Goal: Information Seeking & Learning: Learn about a topic

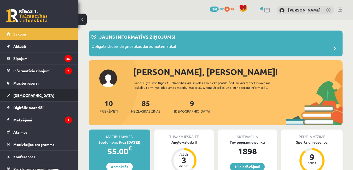
click at [24, 95] on span "[DEMOGRAPHIC_DATA]" at bounding box center [33, 95] width 41 height 5
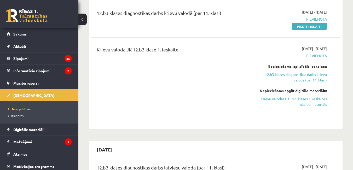
scroll to position [637, 0]
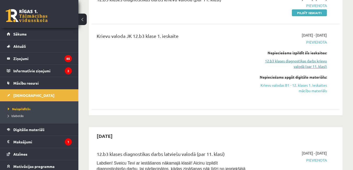
click at [315, 69] on link "12.b3 klases diagnostikas darbs krievu valodā (par 11. klasi)" at bounding box center [291, 63] width 72 height 11
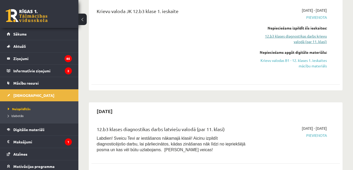
click at [315, 69] on link "Krievu valodas B1 - 12. klases 1. ieskaites mācību materiāls" at bounding box center [291, 63] width 72 height 11
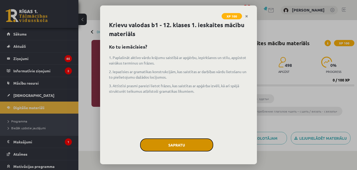
click at [168, 151] on button "Sapratu" at bounding box center [176, 144] width 73 height 13
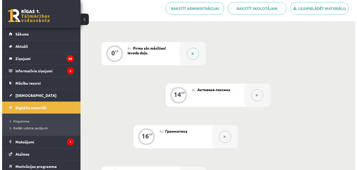
scroll to position [133, 0]
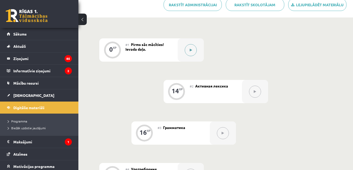
click at [195, 56] on button at bounding box center [191, 50] width 12 height 12
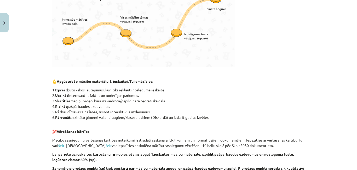
scroll to position [204, 0]
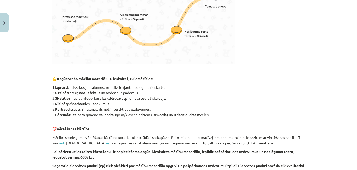
drag, startPoint x: 356, startPoint y: 84, endPoint x: 356, endPoint y: 111, distance: 26.9
click at [356, 111] on div at bounding box center [356, 85] width 0 height 170
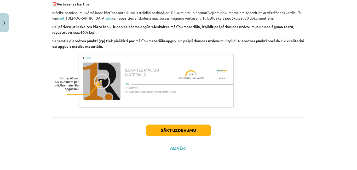
scroll to position [336, 0]
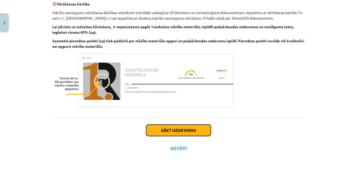
click at [191, 136] on button "Sākt uzdevumu" at bounding box center [178, 130] width 65 height 11
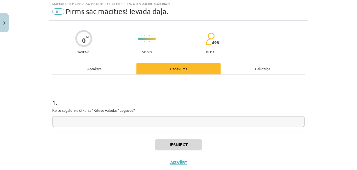
scroll to position [13, 0]
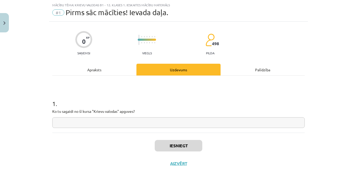
click at [214, 128] on input "text" at bounding box center [178, 122] width 252 height 11
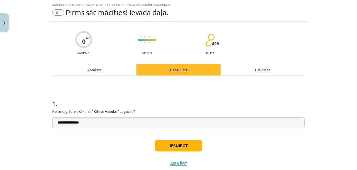
type input "**********"
click at [191, 151] on button "Iesniegt" at bounding box center [179, 145] width 48 height 11
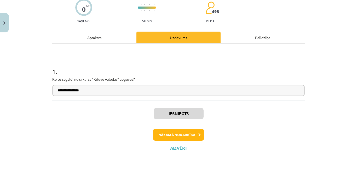
scroll to position [63, 0]
click at [172, 131] on button "Nākamā nodarbība" at bounding box center [178, 135] width 51 height 12
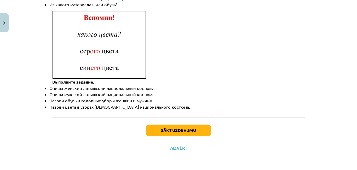
scroll to position [818, 0]
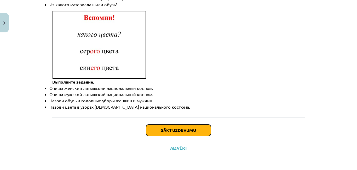
click at [179, 125] on button "Sākt uzdevumu" at bounding box center [178, 130] width 65 height 11
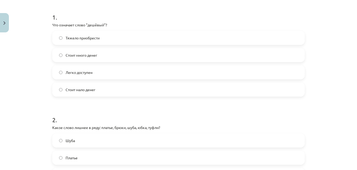
scroll to position [104, 0]
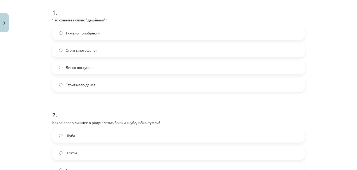
click at [356, 55] on div at bounding box center [356, 85] width 0 height 170
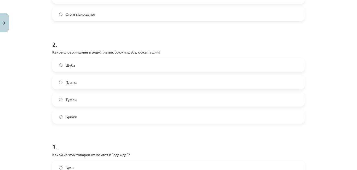
scroll to position [183, 0]
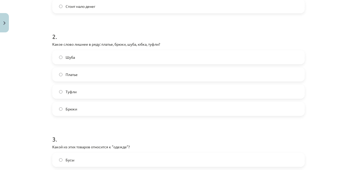
click at [57, 64] on label "Шуба" at bounding box center [178, 57] width 251 height 13
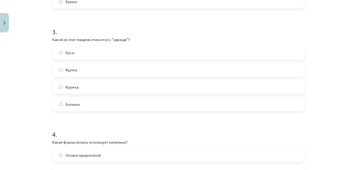
click at [62, 76] on label "Куртка" at bounding box center [178, 69] width 251 height 13
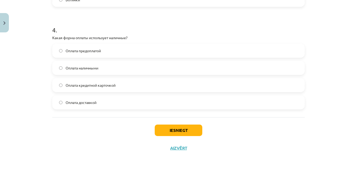
scroll to position [424, 0]
click at [80, 64] on label "Оплата наличными" at bounding box center [178, 67] width 251 height 13
click at [166, 129] on button "Iesniegt" at bounding box center [179, 130] width 48 height 11
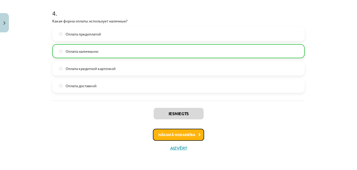
click at [179, 141] on button "Nākamā nodarbība" at bounding box center [178, 135] width 51 height 12
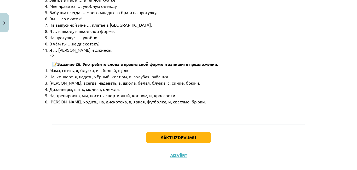
scroll to position [2714, 0]
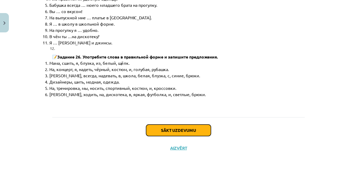
click at [186, 136] on button "Sākt uzdevumu" at bounding box center [178, 130] width 65 height 11
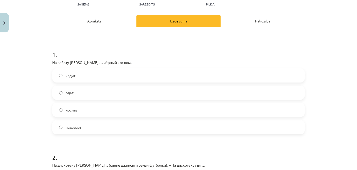
scroll to position [71, 0]
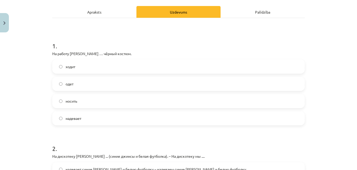
click at [88, 125] on label "надевает" at bounding box center [178, 118] width 251 height 13
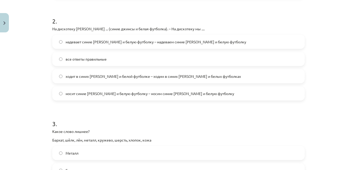
scroll to position [206, 0]
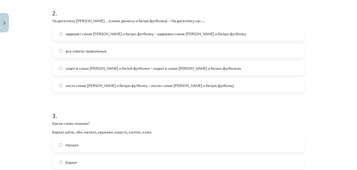
click at [356, 90] on div at bounding box center [356, 85] width 0 height 170
click at [62, 40] on label "надевает синие джинсы и белую футболку – надеваем синие джинсы и белую футболку" at bounding box center [178, 33] width 251 height 13
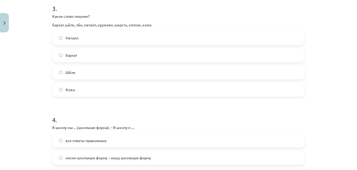
scroll to position [317, 0]
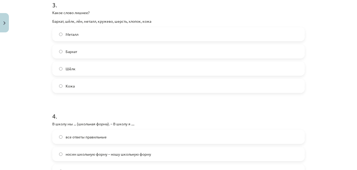
click at [71, 37] on span "Металл" at bounding box center [72, 34] width 13 height 5
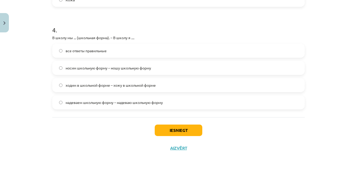
scroll to position [411, 0]
click at [116, 109] on label "надеваем школьную форму – надеваю школьную форму" at bounding box center [178, 102] width 251 height 13
click at [178, 136] on button "Iesniegt" at bounding box center [179, 130] width 48 height 11
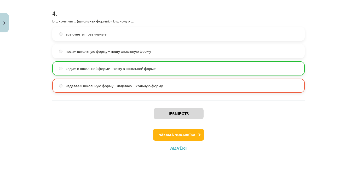
scroll to position [447, 0]
click at [173, 139] on button "Nākamā nodarbība" at bounding box center [178, 135] width 51 height 12
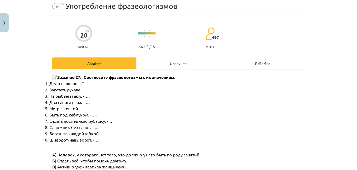
scroll to position [13, 0]
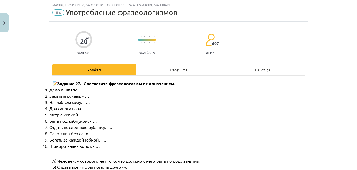
drag, startPoint x: 354, startPoint y: 43, endPoint x: 356, endPoint y: 69, distance: 25.7
click at [356, 69] on div at bounding box center [356, 85] width 0 height 170
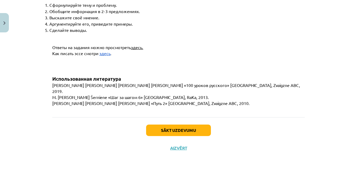
scroll to position [2066, 0]
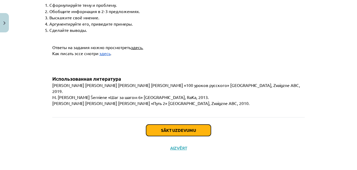
click at [160, 136] on button "Sākt uzdevumu" at bounding box center [178, 130] width 65 height 11
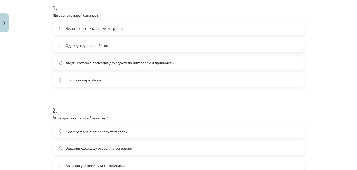
scroll to position [109, 0]
click at [132, 66] on span "Люди, которые подходят друг другу по интересам и привычкам" at bounding box center [120, 62] width 109 height 5
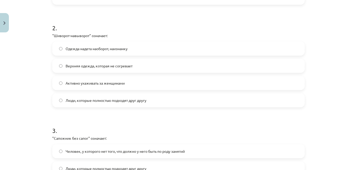
scroll to position [204, 0]
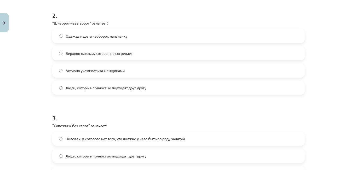
click at [113, 39] on span "Одежда надета наоборот, наизнанку" at bounding box center [97, 35] width 62 height 5
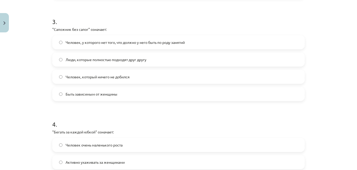
scroll to position [305, 0]
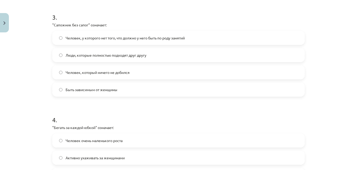
click at [131, 79] on label "Человек, который ничего не добился" at bounding box center [178, 72] width 251 height 13
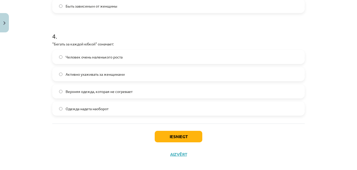
scroll to position [392, 0]
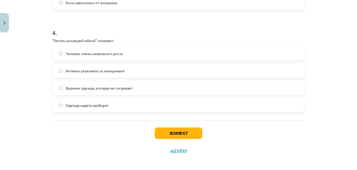
click at [120, 77] on label "Активно ухаживать за женщинами" at bounding box center [178, 70] width 251 height 13
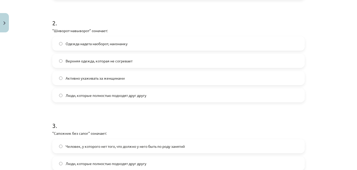
scroll to position [190, 0]
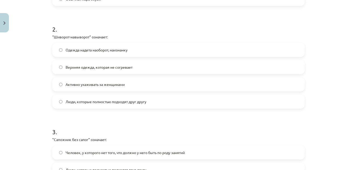
drag, startPoint x: 356, startPoint y: 62, endPoint x: 350, endPoint y: 119, distance: 57.8
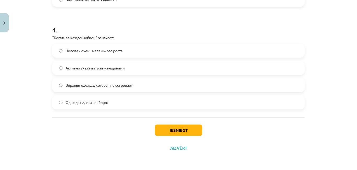
scroll to position [424, 0]
click at [190, 126] on button "Iesniegt" at bounding box center [179, 130] width 48 height 11
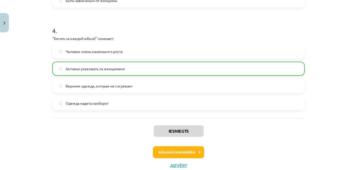
scroll to position [443, 0]
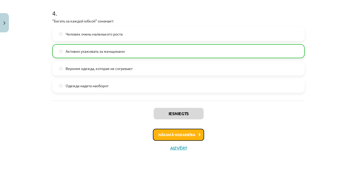
click at [181, 130] on button "Nākamā nodarbība" at bounding box center [178, 135] width 51 height 12
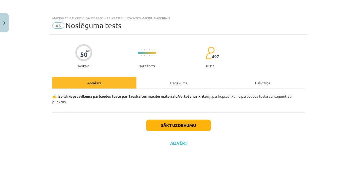
scroll to position [8, 0]
click at [181, 130] on button "Sākt uzdevumu" at bounding box center [178, 125] width 65 height 11
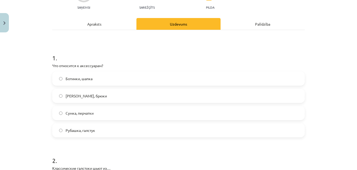
scroll to position [63, 0]
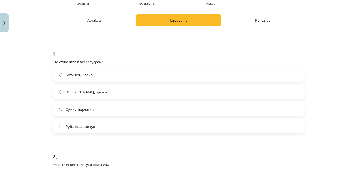
click at [99, 116] on label "Сумка, перчатки" at bounding box center [178, 109] width 251 height 13
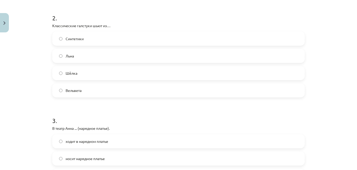
scroll to position [205, 0]
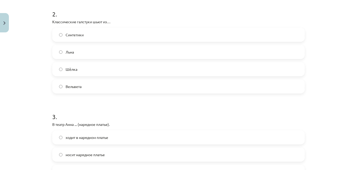
click at [93, 76] on label "Шёлка" at bounding box center [178, 69] width 251 height 13
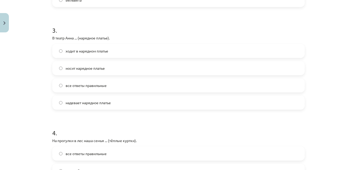
scroll to position [298, 0]
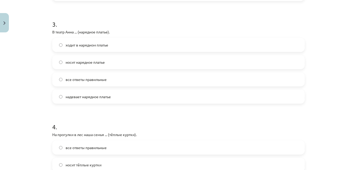
click at [106, 48] on span "ходит в нарядном платье" at bounding box center [87, 44] width 43 height 5
click at [82, 99] on span "надевает нарядное платье" at bounding box center [88, 96] width 45 height 5
click at [78, 69] on label "носит нарядное платье" at bounding box center [178, 62] width 251 height 13
click at [83, 82] on span "все ответы правильные" at bounding box center [86, 79] width 41 height 5
click at [82, 99] on span "надевает нарядное платье" at bounding box center [88, 96] width 45 height 5
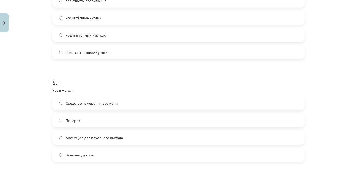
scroll to position [429, 0]
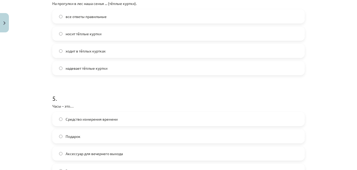
click at [117, 75] on label "надевает тёплые куртки" at bounding box center [178, 68] width 251 height 13
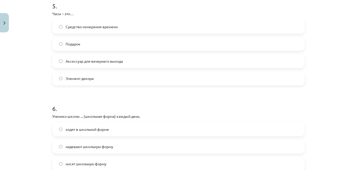
scroll to position [545, 0]
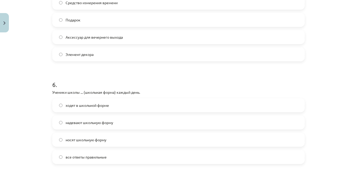
click at [79, 5] on span "Средство измерения времени" at bounding box center [92, 2] width 52 height 5
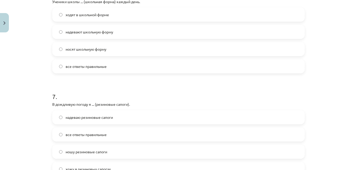
scroll to position [638, 0]
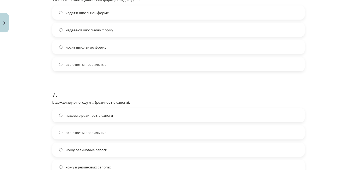
click at [89, 15] on span "ходят в школьной форме" at bounding box center [87, 12] width 43 height 5
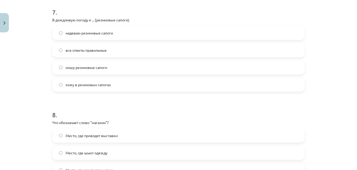
scroll to position [724, 0]
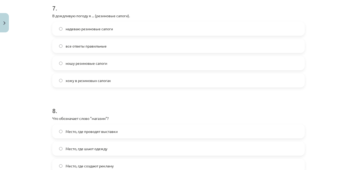
click at [120, 35] on label "надеваю резиновые сапоги" at bounding box center [178, 28] width 251 height 13
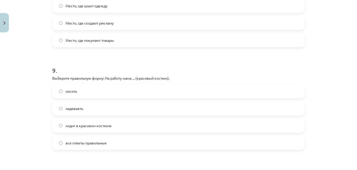
scroll to position [869, 0]
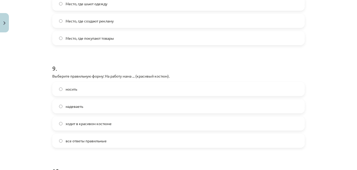
click at [108, 41] on span "Место, где покупают товары" at bounding box center [90, 38] width 48 height 5
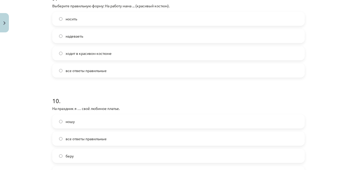
scroll to position [968, 0]
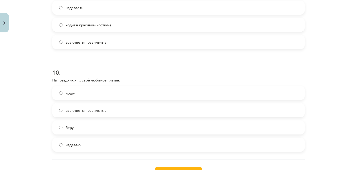
click at [109, 28] on span "ходит в красивом костюме" at bounding box center [89, 24] width 46 height 5
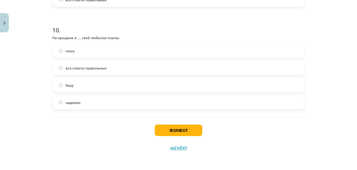
scroll to position [1050, 0]
click at [107, 109] on label "надеваю" at bounding box center [178, 102] width 251 height 13
click at [173, 136] on button "Iesniegt" at bounding box center [179, 130] width 48 height 11
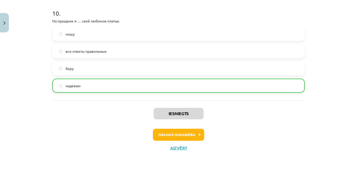
drag, startPoint x: 356, startPoint y: 151, endPoint x: 356, endPoint y: 131, distance: 19.8
click at [356, 131] on div at bounding box center [356, 85] width 0 height 170
click at [188, 129] on button "Nākamā nodarbība" at bounding box center [178, 135] width 51 height 12
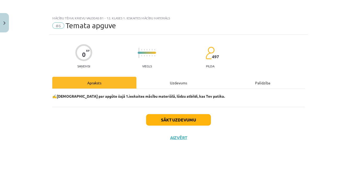
scroll to position [3, 0]
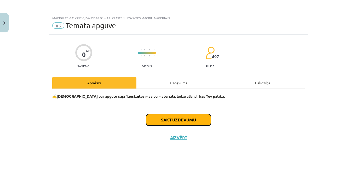
click at [188, 126] on button "Sākt uzdevumu" at bounding box center [178, 119] width 65 height 11
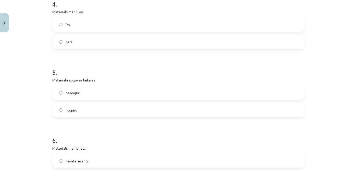
scroll to position [395, 0]
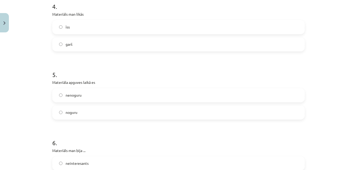
click at [159, 51] on label "garš" at bounding box center [178, 44] width 251 height 13
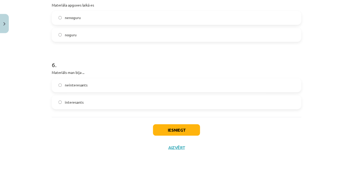
scroll to position [514, 0]
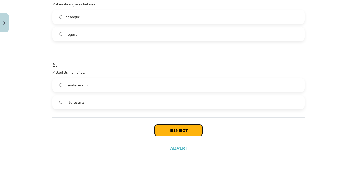
click at [181, 128] on button "Iesniegt" at bounding box center [179, 130] width 48 height 11
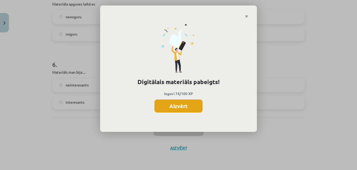
click at [193, 113] on button "Aizvērt" at bounding box center [178, 105] width 48 height 13
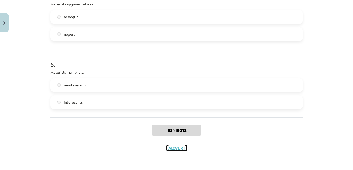
click at [180, 145] on button "Aizvērt" at bounding box center [177, 147] width 20 height 5
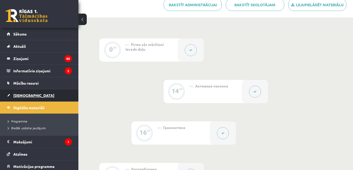
click at [26, 92] on link "[DEMOGRAPHIC_DATA]" at bounding box center [39, 95] width 65 height 12
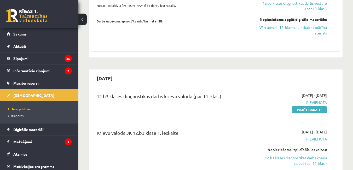
scroll to position [536, 0]
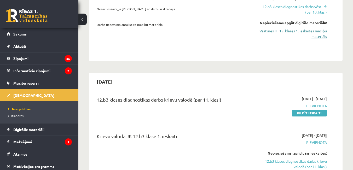
click at [322, 39] on link "Vēstures II - 12. klases 1. ieskaites mācību materiāls" at bounding box center [291, 33] width 72 height 11
click at [315, 15] on link "12.b3 klases diagnostikas darbs vēsturē (par 10. klasi)" at bounding box center [291, 9] width 72 height 11
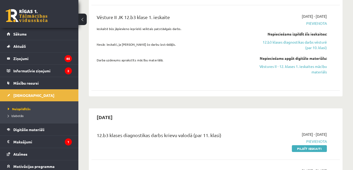
scroll to position [501, 0]
click at [318, 74] on link "Vēstures II - 12. klases 1. ieskaites mācību materiāls" at bounding box center [291, 68] width 72 height 11
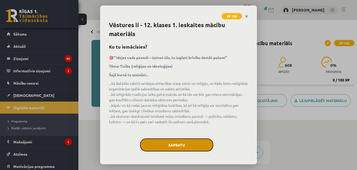
click at [168, 151] on button "Sapratu" at bounding box center [176, 144] width 73 height 13
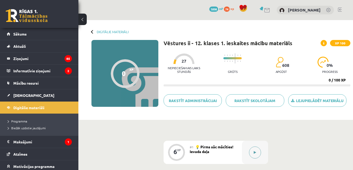
click at [254, 150] on button at bounding box center [255, 153] width 12 height 12
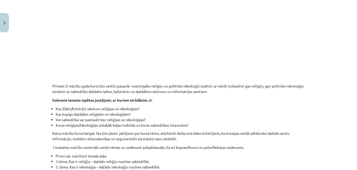
scroll to position [151, 0]
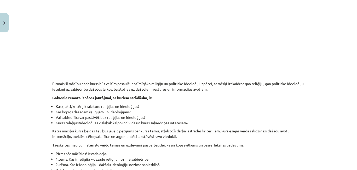
click at [356, 92] on div at bounding box center [356, 85] width 0 height 170
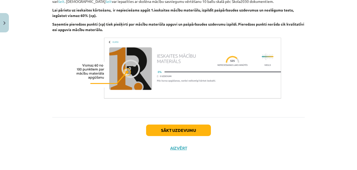
scroll to position [545, 0]
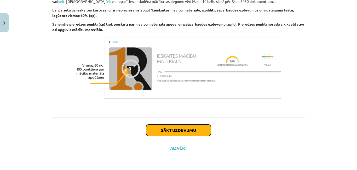
click at [197, 131] on button "Sākt uzdevumu" at bounding box center [178, 130] width 65 height 11
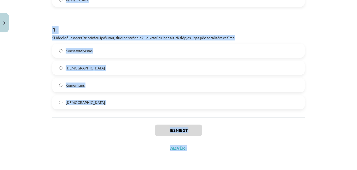
scroll to position [327, 0]
drag, startPoint x: 50, startPoint y: 107, endPoint x: 297, endPoint y: 102, distance: 247.3
copy form "1 . Kas ir reliģija? Uzskatu un ticības kopums, kas tiek attiecināts uz kaut ko…"
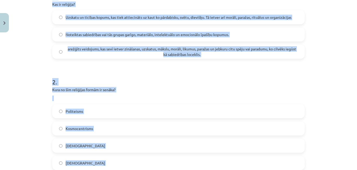
scroll to position [77, 0]
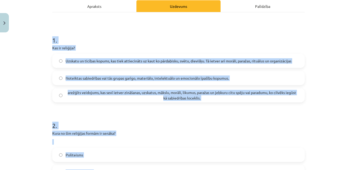
click at [255, 33] on h1 "1 ." at bounding box center [178, 35] width 252 height 16
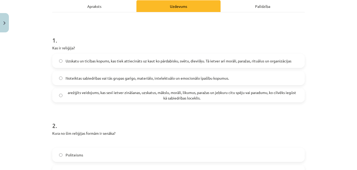
click at [96, 67] on label "Uzskatu un ticības kopums, kas tiek attiecināts uz kaut ko pārdabisku, svētu, d…" at bounding box center [178, 60] width 251 height 13
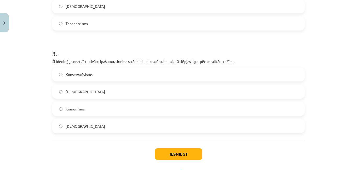
scroll to position [327, 0]
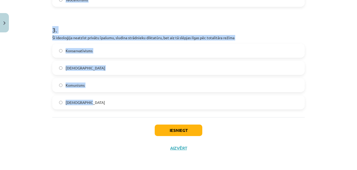
drag, startPoint x: 47, startPoint y: 85, endPoint x: 274, endPoint y: 93, distance: 227.6
copy form "1 . Kas ir reliģija? Uzskatu un ticības kopums, kas tiek attiecināts uz kaut ko…"
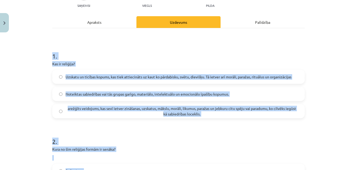
scroll to position [56, 0]
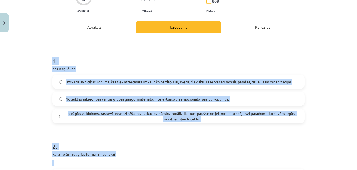
click at [295, 62] on h1 "1 ." at bounding box center [178, 56] width 252 height 16
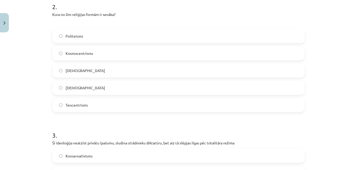
scroll to position [197, 0]
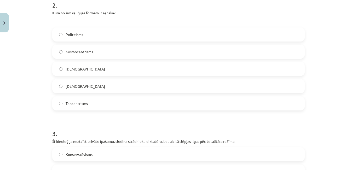
click at [72, 37] on span "Politeisms" at bounding box center [74, 34] width 17 height 5
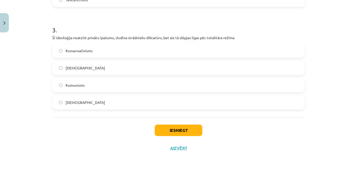
scroll to position [327, 0]
click at [91, 79] on label "Komunisms" at bounding box center [178, 85] width 251 height 13
click at [170, 132] on button "Iesniegt" at bounding box center [179, 130] width 48 height 11
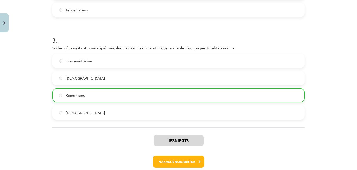
scroll to position [345, 0]
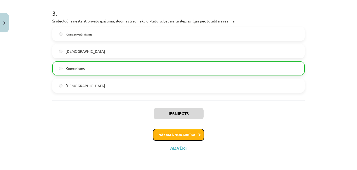
click at [192, 134] on button "Nākamā nodarbība" at bounding box center [178, 135] width 51 height 12
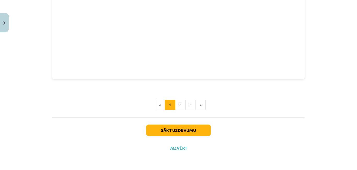
scroll to position [659, 0]
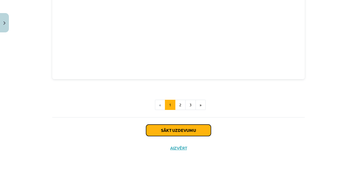
click at [200, 128] on button "Sākt uzdevumu" at bounding box center [178, 130] width 65 height 11
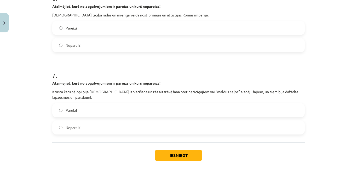
scroll to position [671, 0]
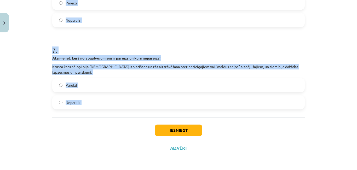
drag, startPoint x: 48, startPoint y: 110, endPoint x: 297, endPoint y: 118, distance: 248.7
copy form "2 . Lore ipsu dolor si ametconsect adipiscingel seddoei 36. temporin? Utlabore …"
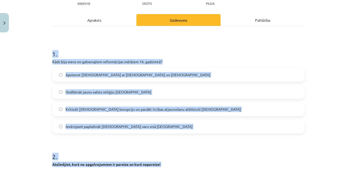
scroll to position [64, 0]
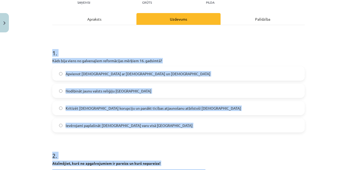
click at [309, 33] on div "Mācību tēma: Vēstures ii - 12. klases 1. ieskaites mācību materiāls #2 📖 1.tēma…" at bounding box center [178, 85] width 357 height 170
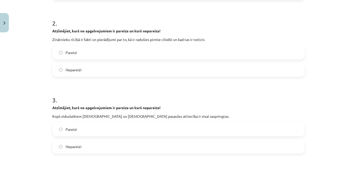
scroll to position [214, 0]
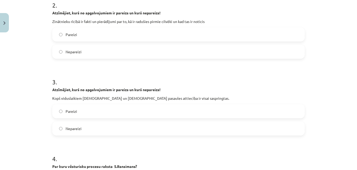
click at [65, 118] on label "Pareizi" at bounding box center [178, 111] width 251 height 13
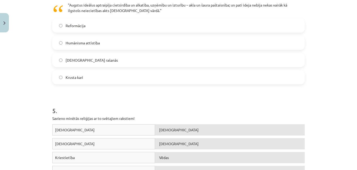
scroll to position [411, 0]
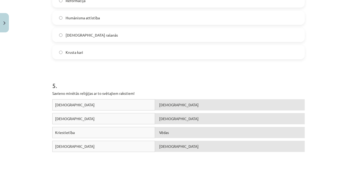
click at [75, 55] on span "Krusta kari" at bounding box center [74, 52] width 17 height 5
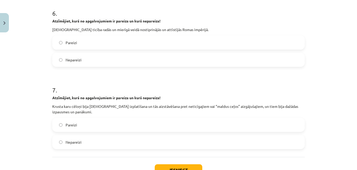
scroll to position [610, 0]
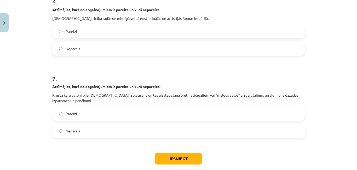
click at [103, 56] on div "Nepareizi" at bounding box center [178, 49] width 252 height 14
click at [105, 55] on label "Nepareizi" at bounding box center [178, 48] width 251 height 13
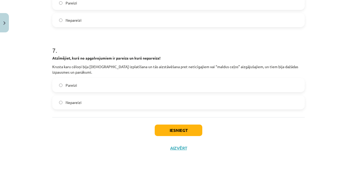
scroll to position [683, 0]
click at [97, 80] on label "Pareizi" at bounding box center [178, 85] width 251 height 13
click at [177, 127] on button "Iesniegt" at bounding box center [179, 130] width 48 height 11
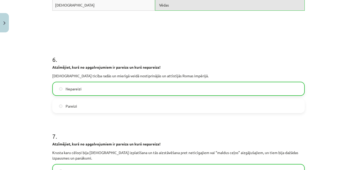
scroll to position [703, 0]
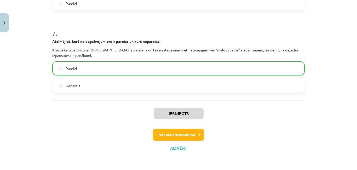
click at [191, 124] on div "Iesniegts Nākamā nodarbība Aizvērt" at bounding box center [178, 127] width 252 height 53
click at [195, 130] on button "Nākamā nodarbība" at bounding box center [178, 135] width 51 height 12
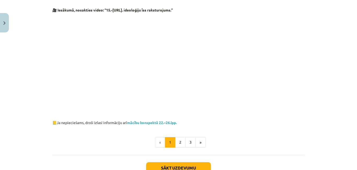
scroll to position [317, 0]
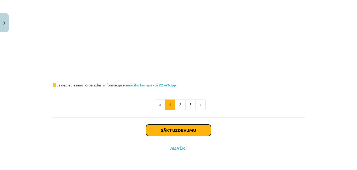
click at [187, 131] on button "Sākt uzdevumu" at bounding box center [178, 130] width 65 height 11
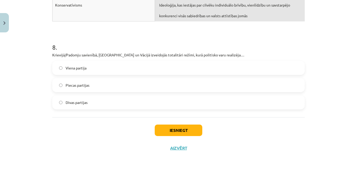
scroll to position [766, 0]
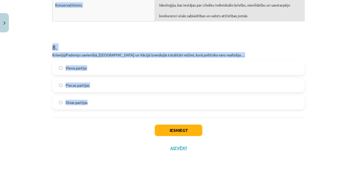
drag, startPoint x: 49, startPoint y: 17, endPoint x: 291, endPoint y: 106, distance: 257.8
copy form "8 . Loremipsum, dolo si ametconsectet ad elitsed do eius temporinc! Utlabo etdo…"
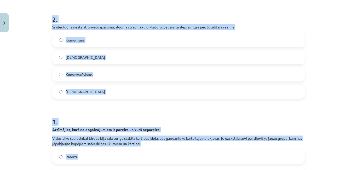
scroll to position [56, 0]
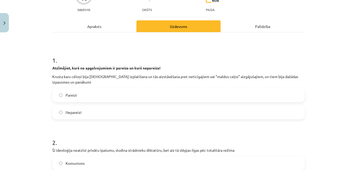
click at [87, 102] on label "Pareizi" at bounding box center [178, 95] width 251 height 13
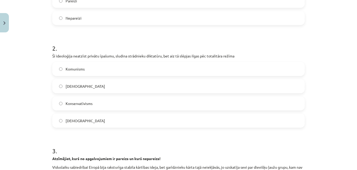
scroll to position [183, 0]
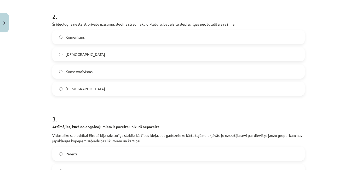
click at [78, 40] on span "Komunisms" at bounding box center [75, 36] width 19 height 5
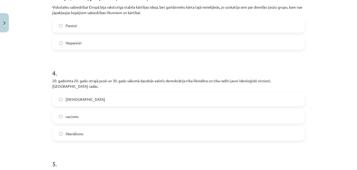
scroll to position [314, 0]
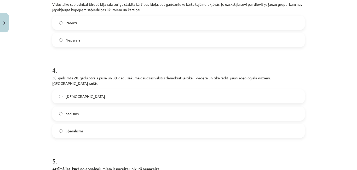
click at [93, 46] on label "Nepareizi" at bounding box center [178, 39] width 251 height 13
click at [79, 120] on label "nacisms" at bounding box center [178, 113] width 251 height 13
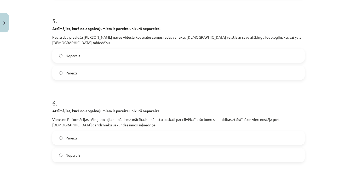
scroll to position [469, 0]
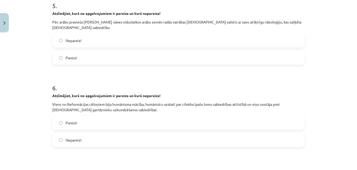
click at [85, 64] on label "Pareizi" at bounding box center [178, 57] width 251 height 13
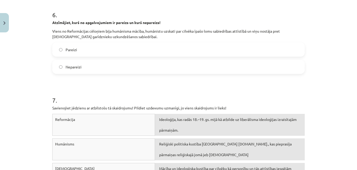
scroll to position [557, 0]
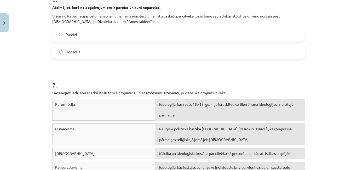
click at [150, 41] on label "Pareizi" at bounding box center [178, 34] width 251 height 13
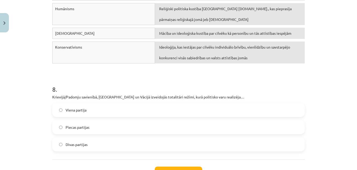
scroll to position [669, 0]
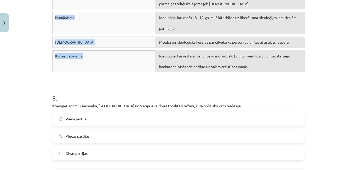
drag, startPoint x: 49, startPoint y: 15, endPoint x: 275, endPoint y: 100, distance: 241.2
click at [275, 72] on div "Ideoloģija, kas iestājas par cilvēku individuālo brīvību, vienlīdzību un savsta…" at bounding box center [230, 61] width 150 height 22
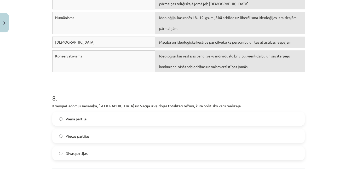
drag, startPoint x: 48, startPoint y: 14, endPoint x: 274, endPoint y: 110, distance: 245.7
click at [274, 75] on div "Konservatīvisms Ideoloģija, kas iestājas par cilvēku individuālo brīvību, vienl…" at bounding box center [178, 62] width 252 height 25
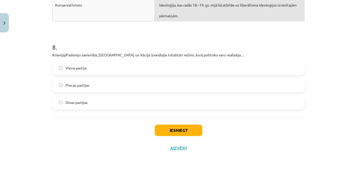
scroll to position [758, 0]
click at [106, 67] on label "Viena partija" at bounding box center [178, 67] width 251 height 13
click at [184, 134] on button "Iesniegt" at bounding box center [179, 130] width 48 height 11
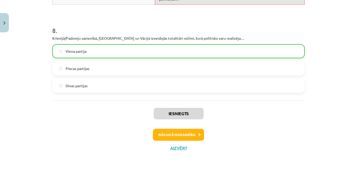
scroll to position [784, 0]
click at [173, 130] on button "Nākamā nodarbība" at bounding box center [178, 135] width 51 height 12
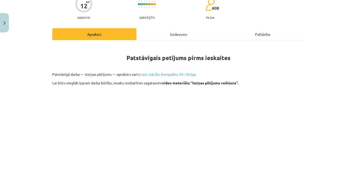
scroll to position [49, 0]
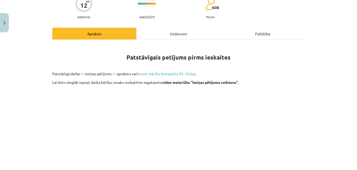
drag, startPoint x: 355, startPoint y: 46, endPoint x: 356, endPoint y: 65, distance: 18.4
click at [356, 65] on div at bounding box center [356, 85] width 0 height 170
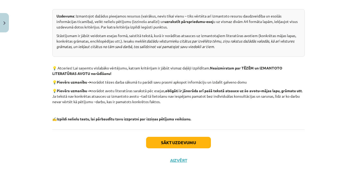
scroll to position [285, 0]
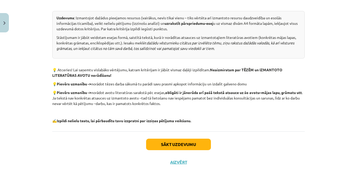
drag, startPoint x: 53, startPoint y: 28, endPoint x: 199, endPoint y: 140, distance: 184.2
click at [199, 124] on p "✍️ Izpildi nelielu testu, lai pārbaudītu tavu izzpratni par izziņas pētījuma ve…" at bounding box center [178, 120] width 252 height 5
drag, startPoint x: 54, startPoint y: 29, endPoint x: 196, endPoint y: 123, distance: 170.4
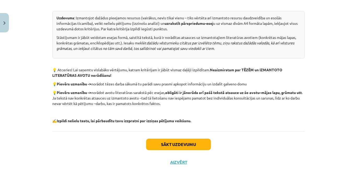
copy div "Loremips : Dolorsitam consect adipiscin elitsedd (eiusmodt, incid utlab etdol –…"
